Goal: Task Accomplishment & Management: Manage account settings

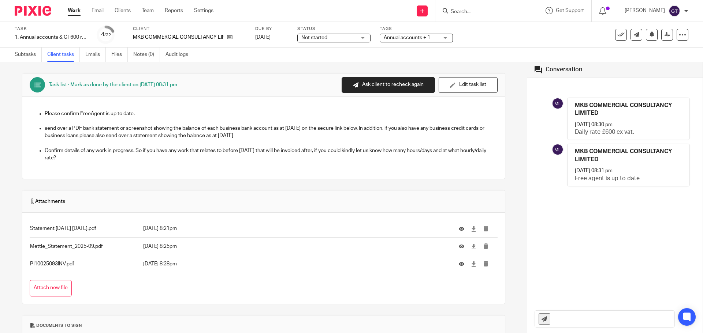
click at [318, 38] on span "Not started" at bounding box center [314, 37] width 26 height 5
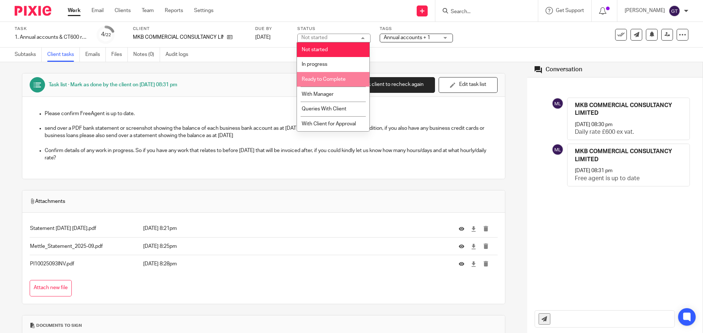
click at [327, 81] on span "Ready to Complete" at bounding box center [324, 79] width 44 height 5
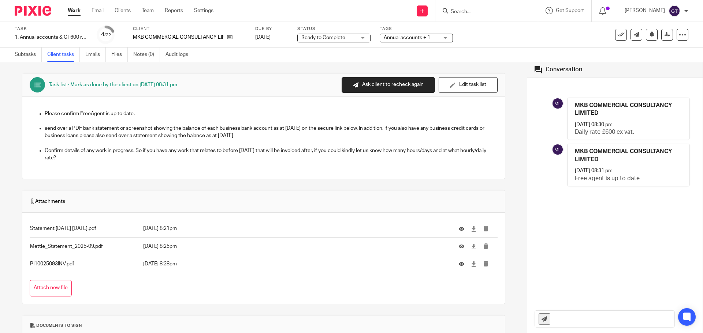
click at [329, 59] on div "Subtasks Client tasks Emails Files Notes (0) Audit logs" at bounding box center [351, 55] width 703 height 15
click at [403, 37] on span "Annual accounts + 1" at bounding box center [407, 37] width 46 height 5
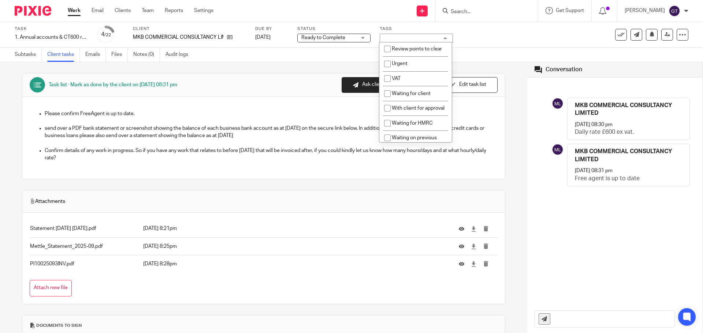
scroll to position [384, 0]
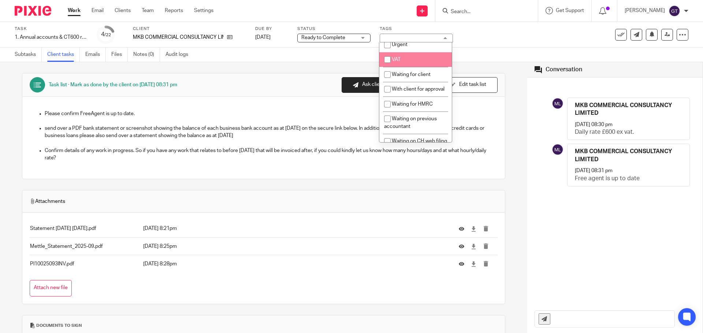
click at [283, 55] on div "Subtasks Client tasks Emails Files Notes (0) Audit logs" at bounding box center [351, 55] width 703 height 15
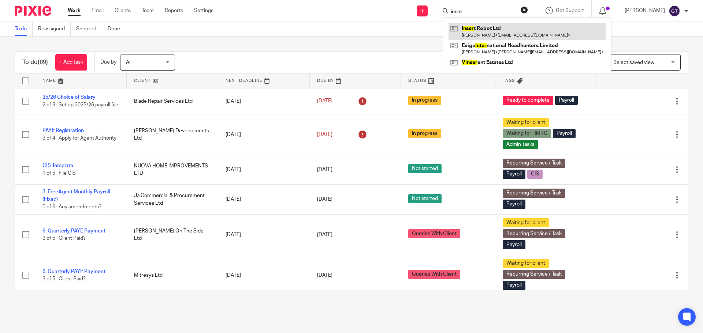
type input "inser"
click at [484, 27] on link at bounding box center [526, 31] width 157 height 17
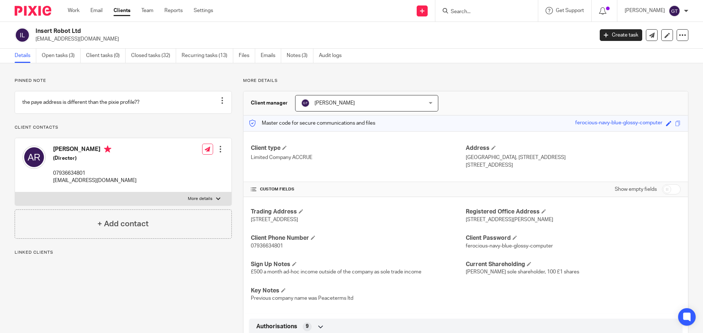
click at [62, 58] on link "Open tasks (3)" at bounding box center [61, 56] width 39 height 14
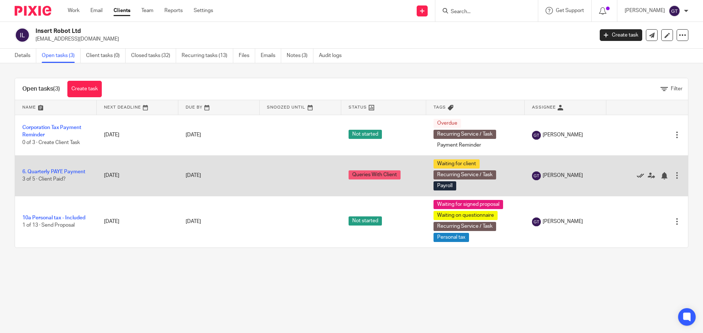
click at [637, 175] on icon at bounding box center [640, 175] width 7 height 7
